Goal: Transaction & Acquisition: Purchase product/service

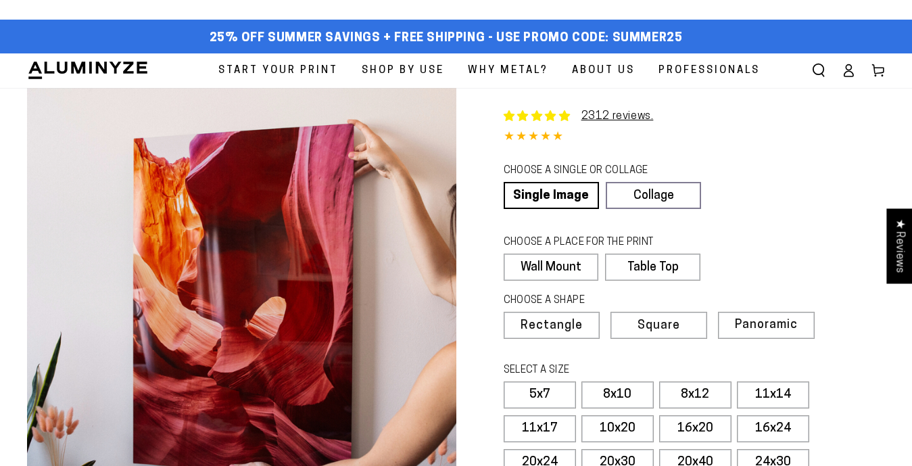
select select "**********"
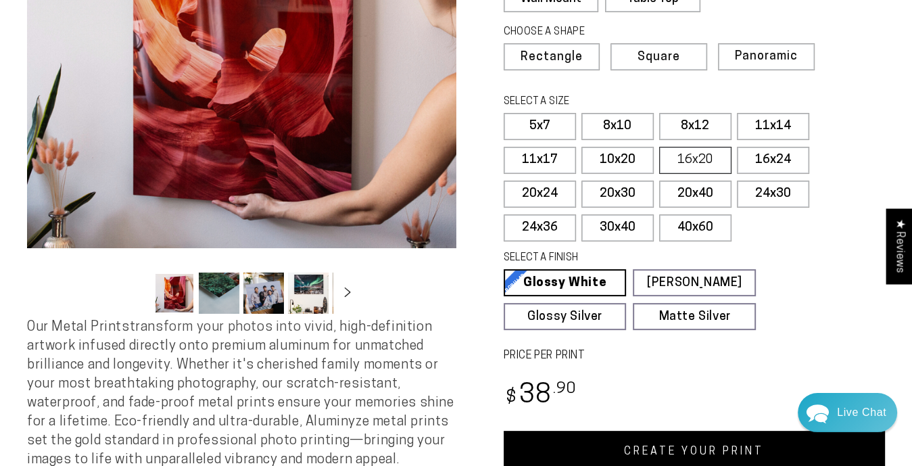
click at [681, 155] on label "16x20" at bounding box center [695, 160] width 72 height 27
click at [751, 50] on span "Panoramic" at bounding box center [764, 56] width 61 height 13
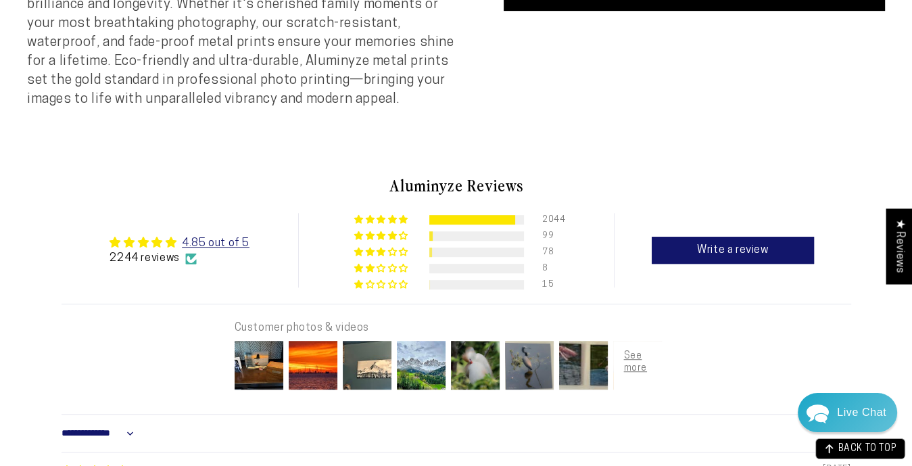
scroll to position [630, 0]
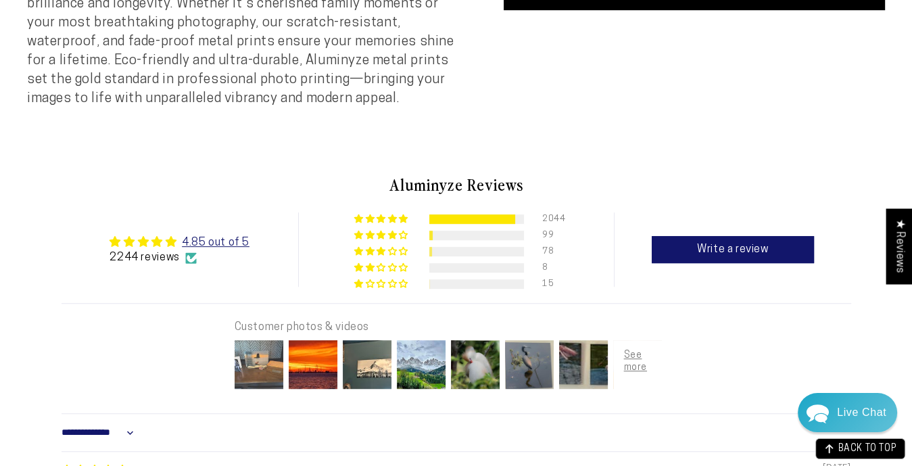
click at [256, 374] on img at bounding box center [259, 364] width 54 height 54
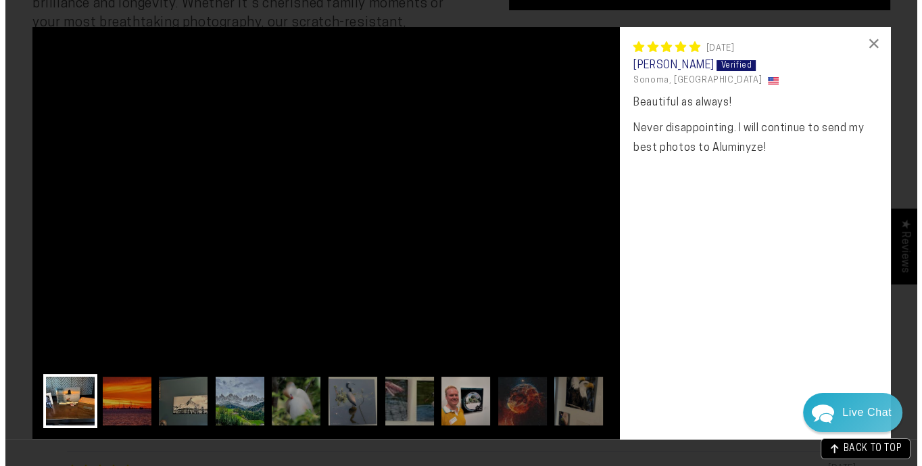
scroll to position [634, 0]
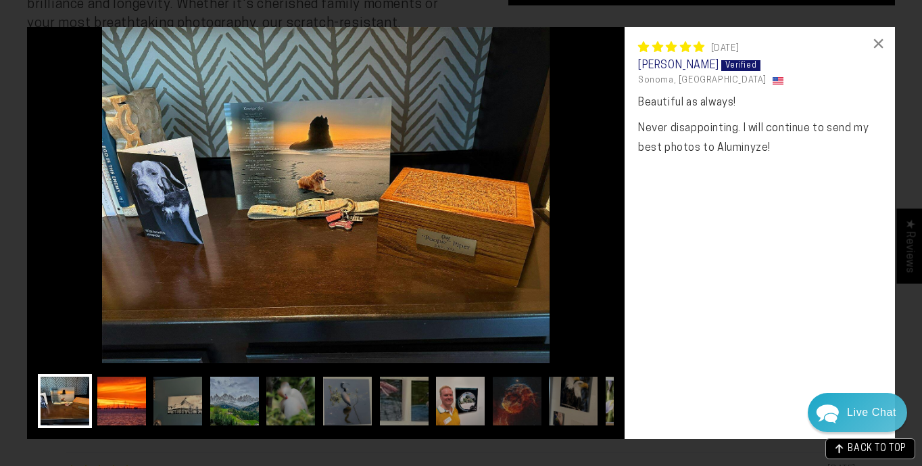
click at [130, 398] on img at bounding box center [122, 401] width 54 height 54
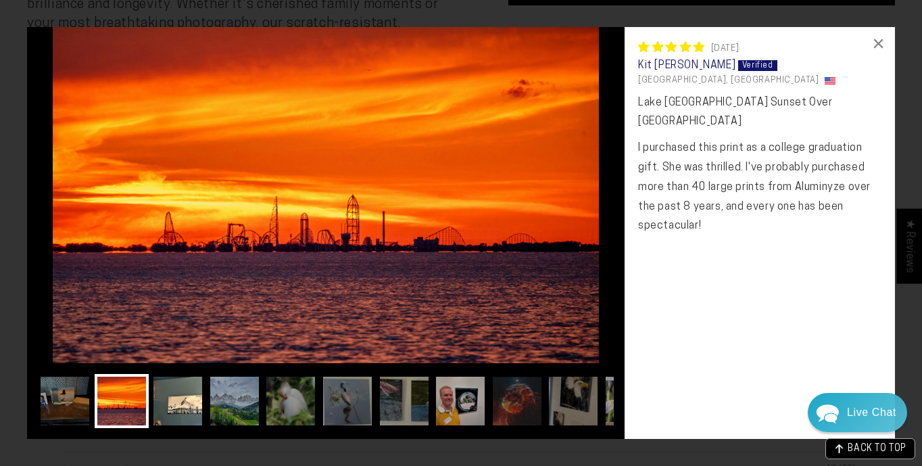
click at [181, 417] on img at bounding box center [178, 401] width 54 height 54
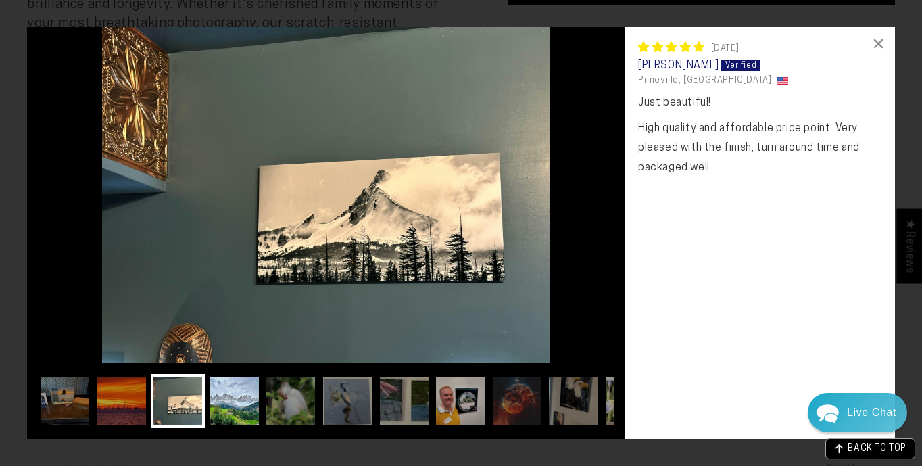
click at [233, 413] on img at bounding box center [235, 401] width 54 height 54
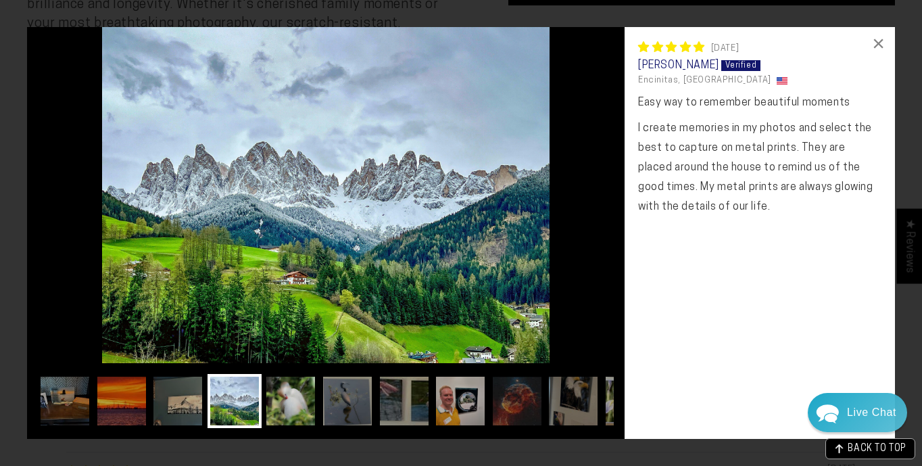
click at [298, 402] on img at bounding box center [291, 401] width 54 height 54
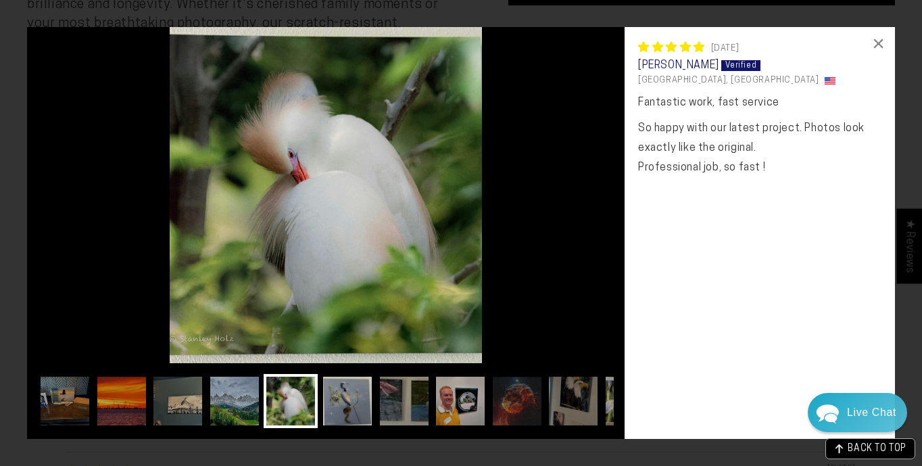
click at [341, 410] on img at bounding box center [348, 401] width 54 height 54
